Goal: Use online tool/utility: Use online tool/utility

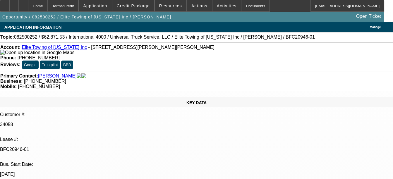
select select "0.1"
select select "0"
select select "0.1"
select select "0"
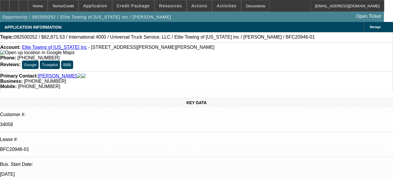
select select "0"
select select "0.1"
select select "0"
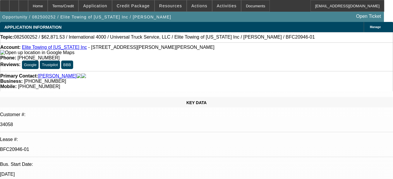
select select "0"
select select "1"
select select "6"
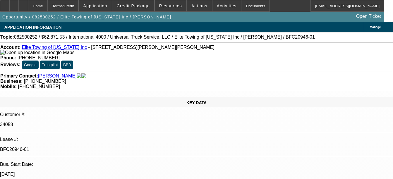
select select "1"
select select "6"
select select "1"
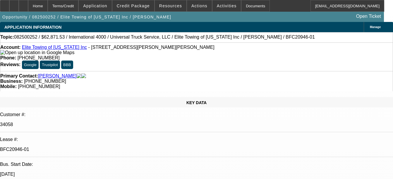
select select "6"
select select "1"
select select "6"
